Goal: Transaction & Acquisition: Subscribe to service/newsletter

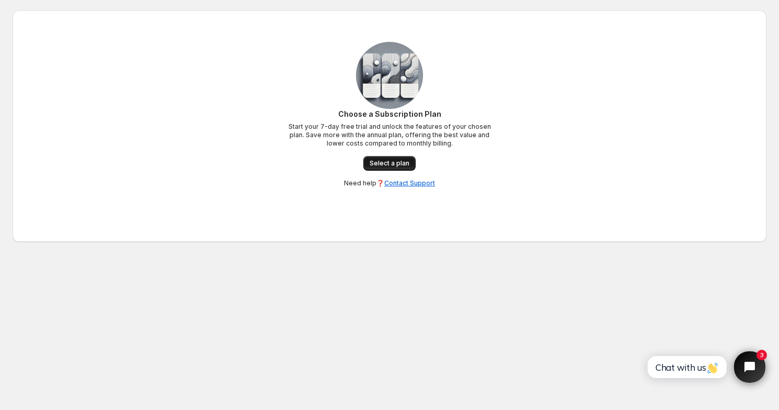
click at [397, 160] on span "Select a plan" at bounding box center [390, 163] width 40 height 8
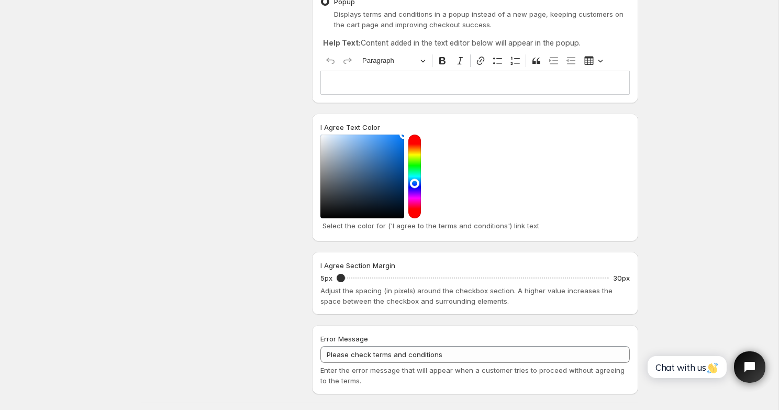
scroll to position [122, 0]
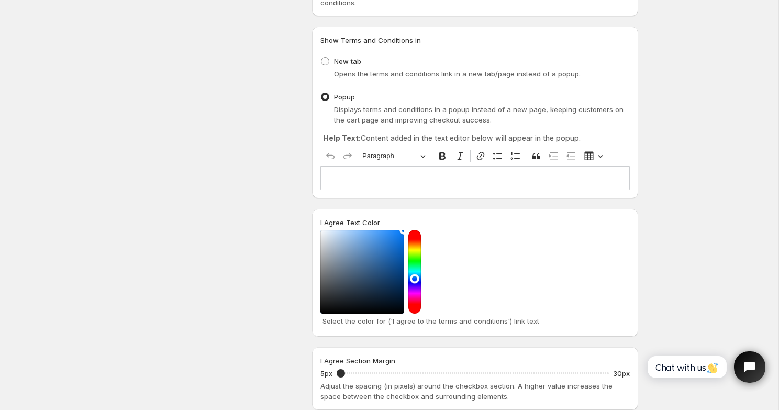
click at [422, 51] on div "Show Terms and Conditions in New tab Opens the terms and conditions link in a n…" at bounding box center [474, 112] width 309 height 155
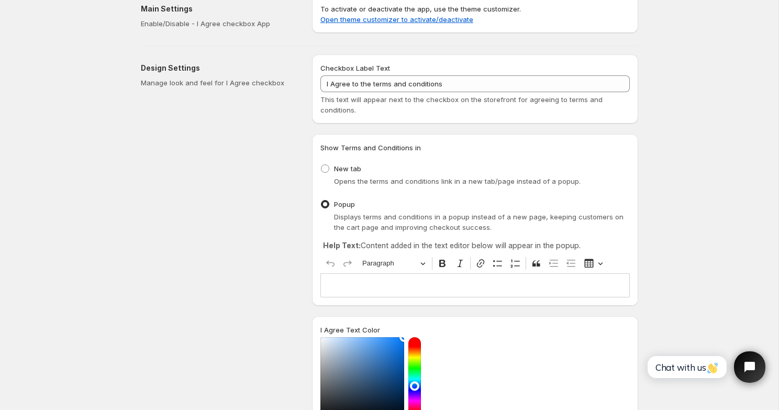
scroll to position [0, 0]
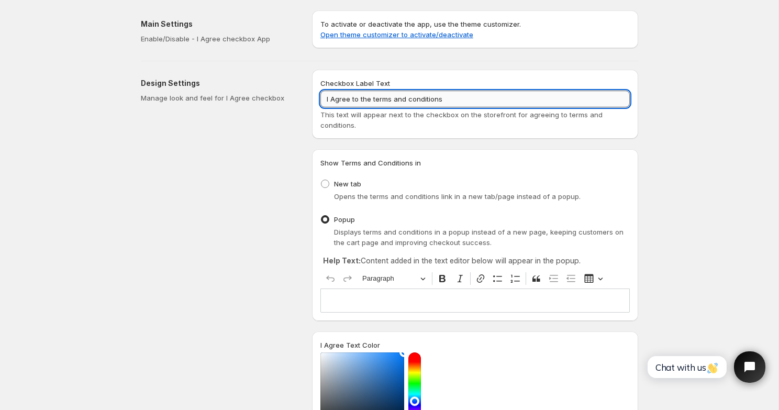
click at [411, 101] on input "I Agree to the terms and conditions" at bounding box center [474, 99] width 309 height 17
click at [415, 95] on input "אני מסכים ל" at bounding box center [474, 99] width 309 height 17
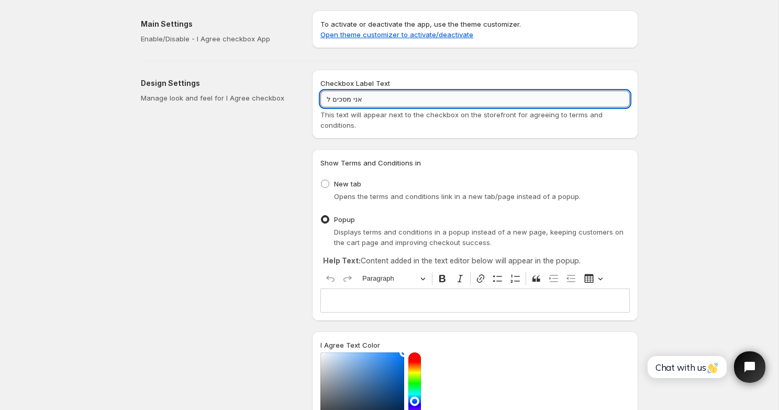
click at [415, 95] on input "אני מסכים ל" at bounding box center [474, 99] width 309 height 17
paste input "מעבר לתשלום הריני מאשר את תנאי השימוש"
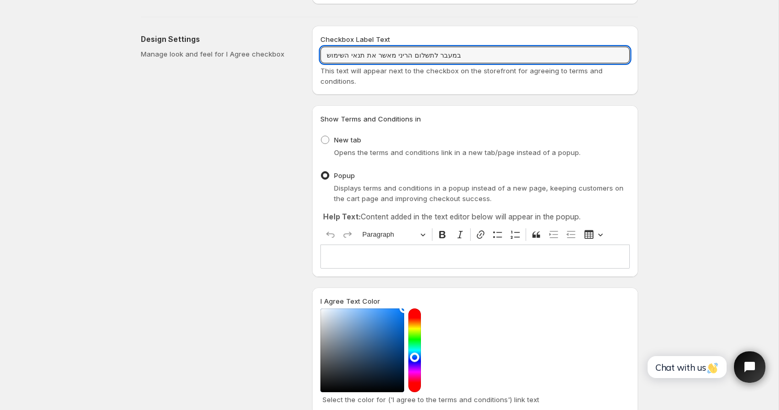
scroll to position [95, 0]
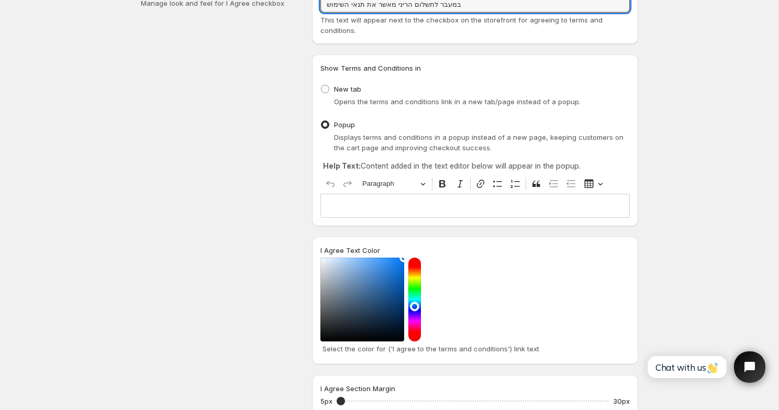
type input "במעבר לתשלום הריני מאשר את תנאי השימוש"
click at [270, 46] on div "Design Settings Manage look and feel for I Agree checkbox" at bounding box center [222, 246] width 163 height 542
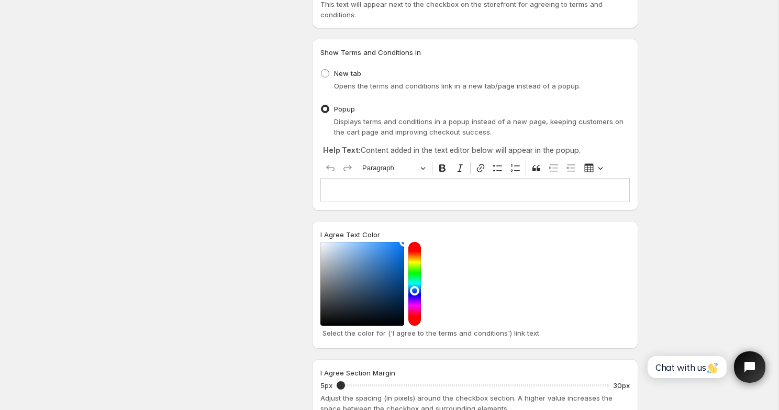
scroll to position [117, 0]
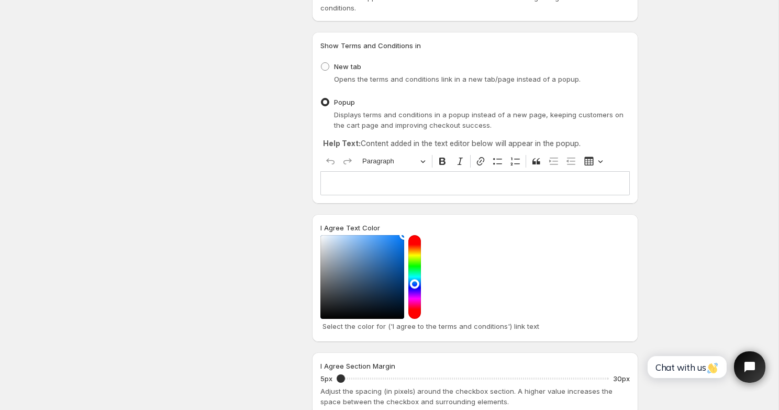
click at [324, 101] on span at bounding box center [325, 102] width 8 height 8
click at [321, 98] on input "Popup" at bounding box center [321, 98] width 1 height 1
click at [354, 184] on p "Editor editing area: main. Press ⌥0 for help." at bounding box center [475, 183] width 300 height 10
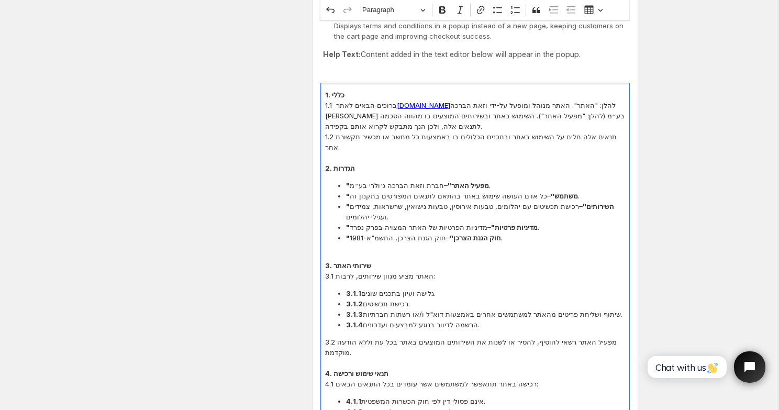
scroll to position [0, 0]
